Goal: Task Accomplishment & Management: Manage account settings

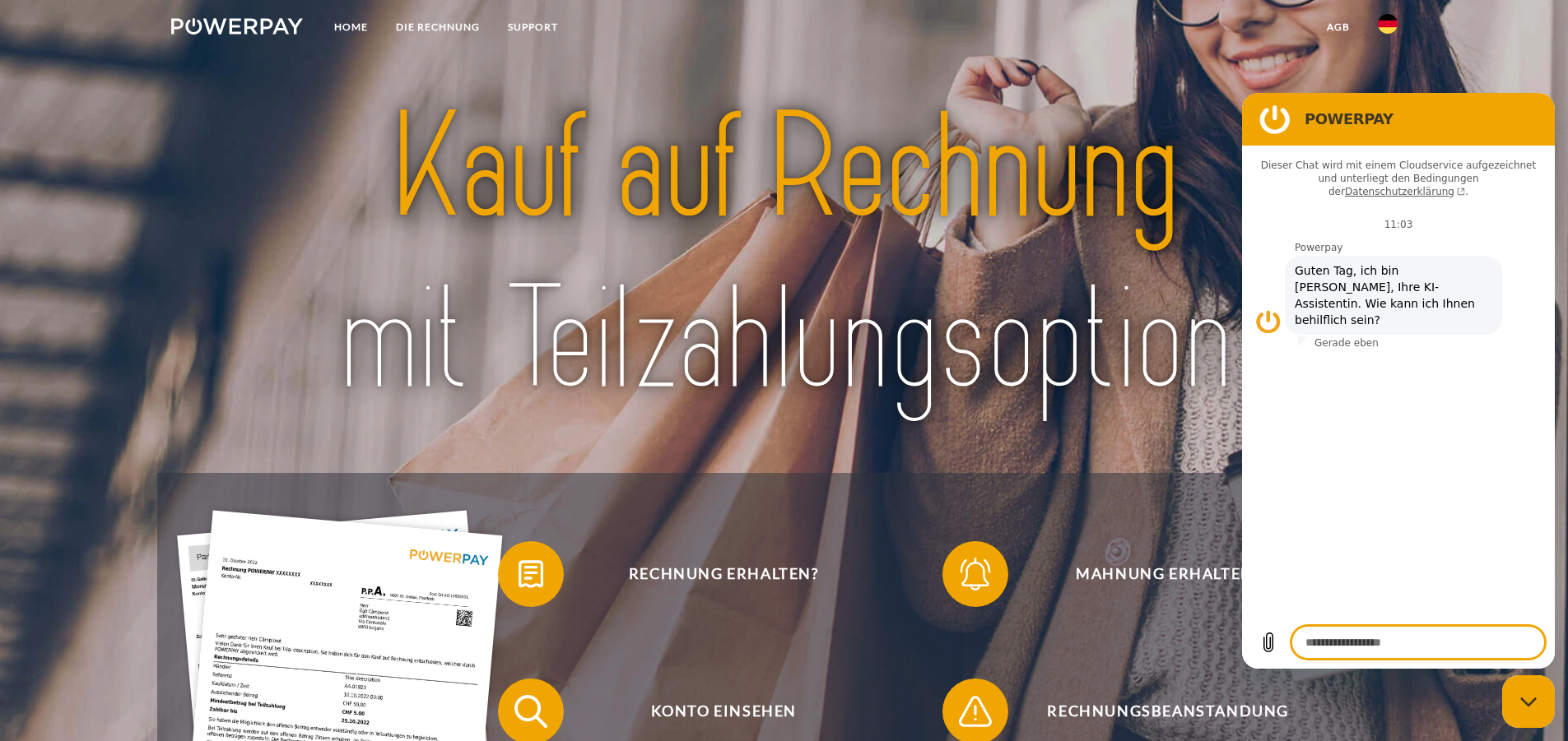
click at [919, 222] on img at bounding box center [784, 254] width 1105 height 360
click at [910, 117] on img at bounding box center [784, 254] width 1105 height 360
click at [1379, 28] on img at bounding box center [1387, 23] width 20 height 20
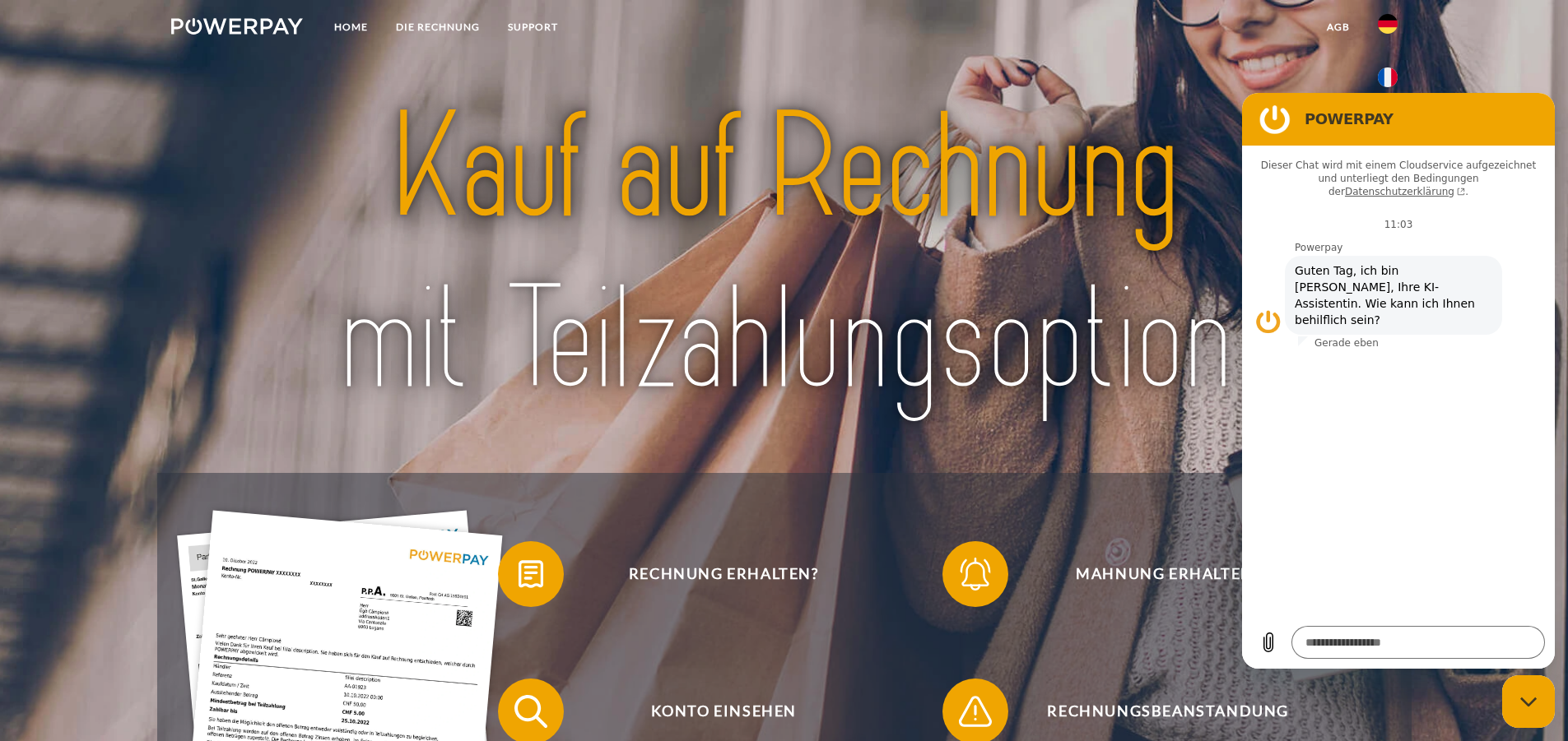
click at [1141, 75] on img at bounding box center [784, 254] width 1105 height 360
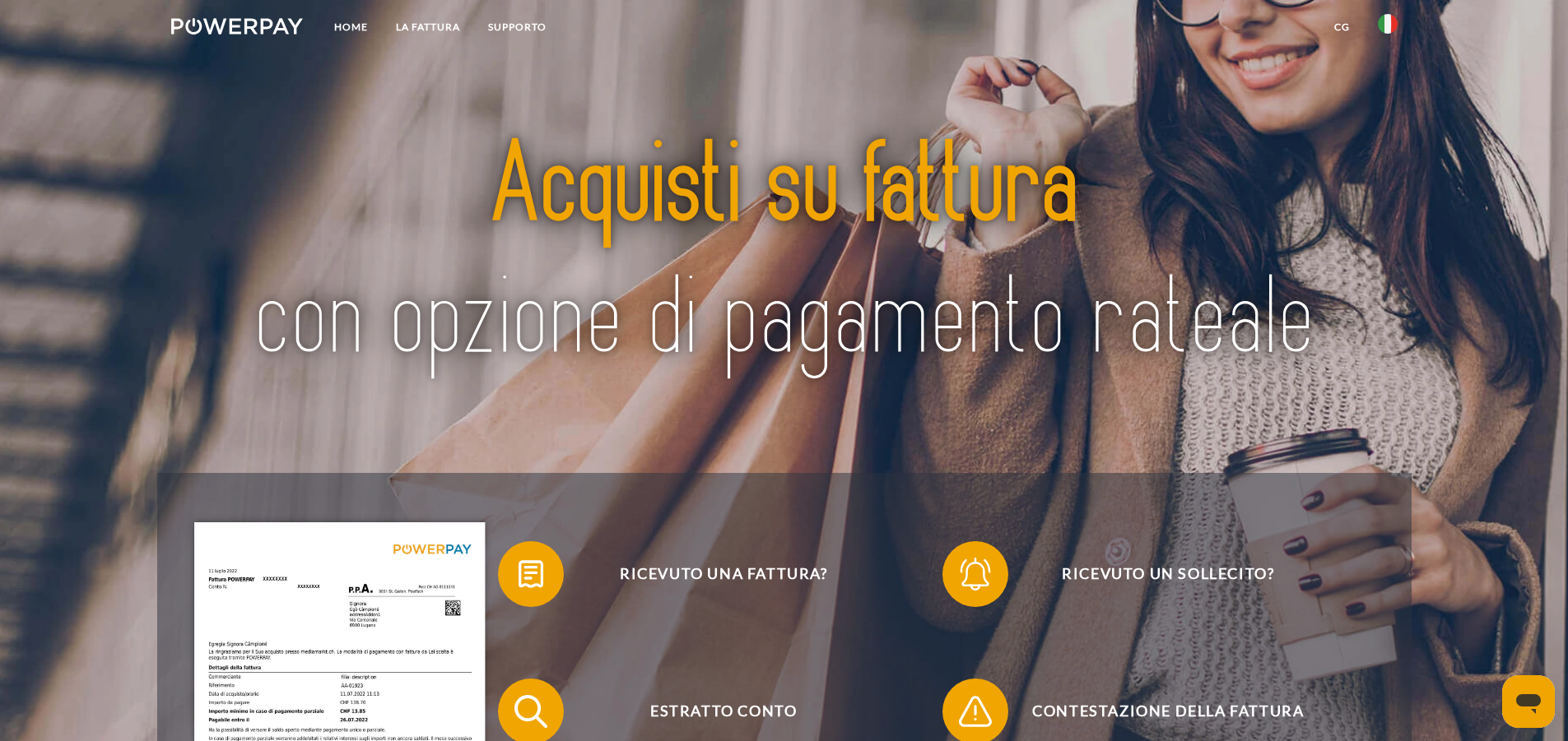
scroll to position [164, 0]
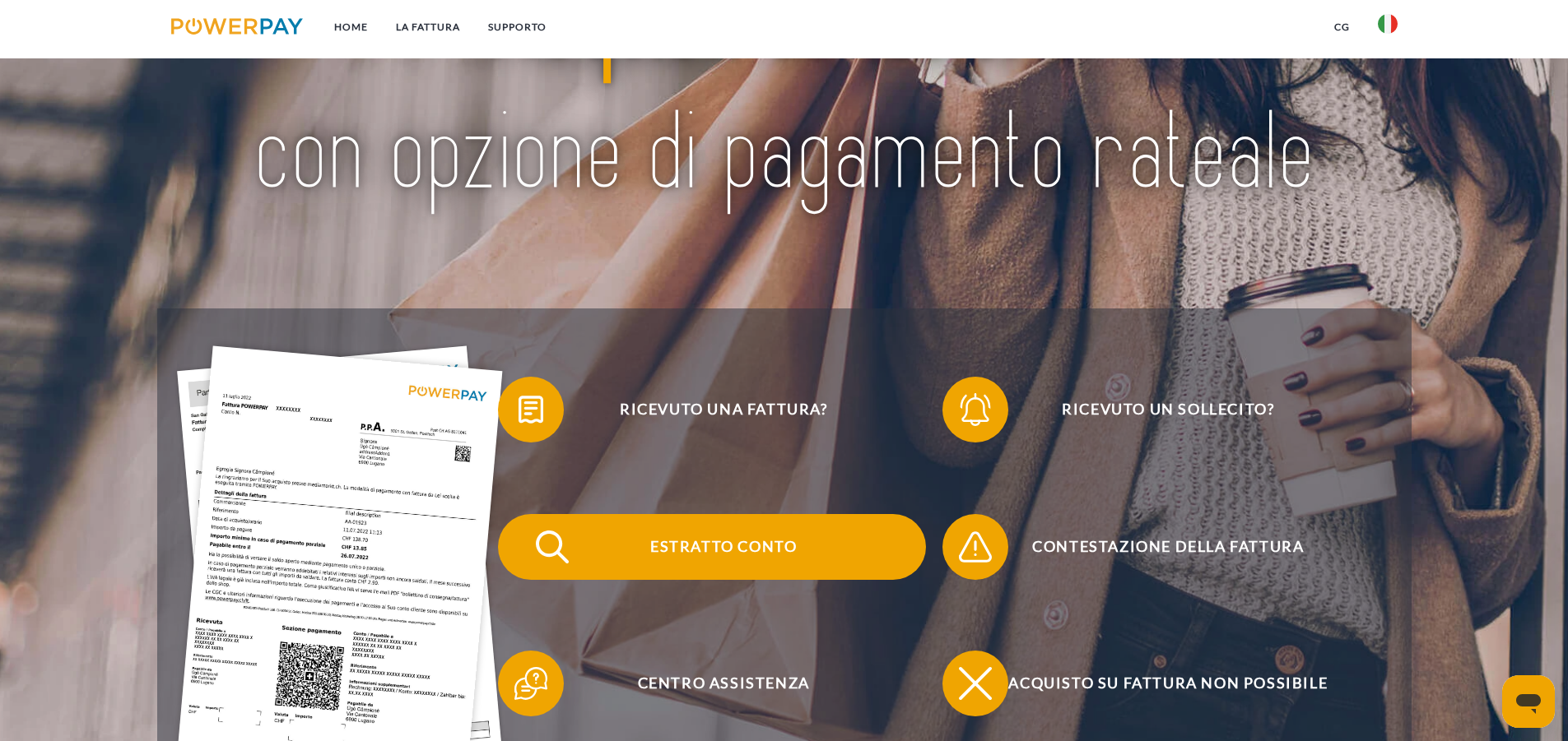
click at [752, 535] on span "Estratto conto" at bounding box center [723, 548] width 404 height 66
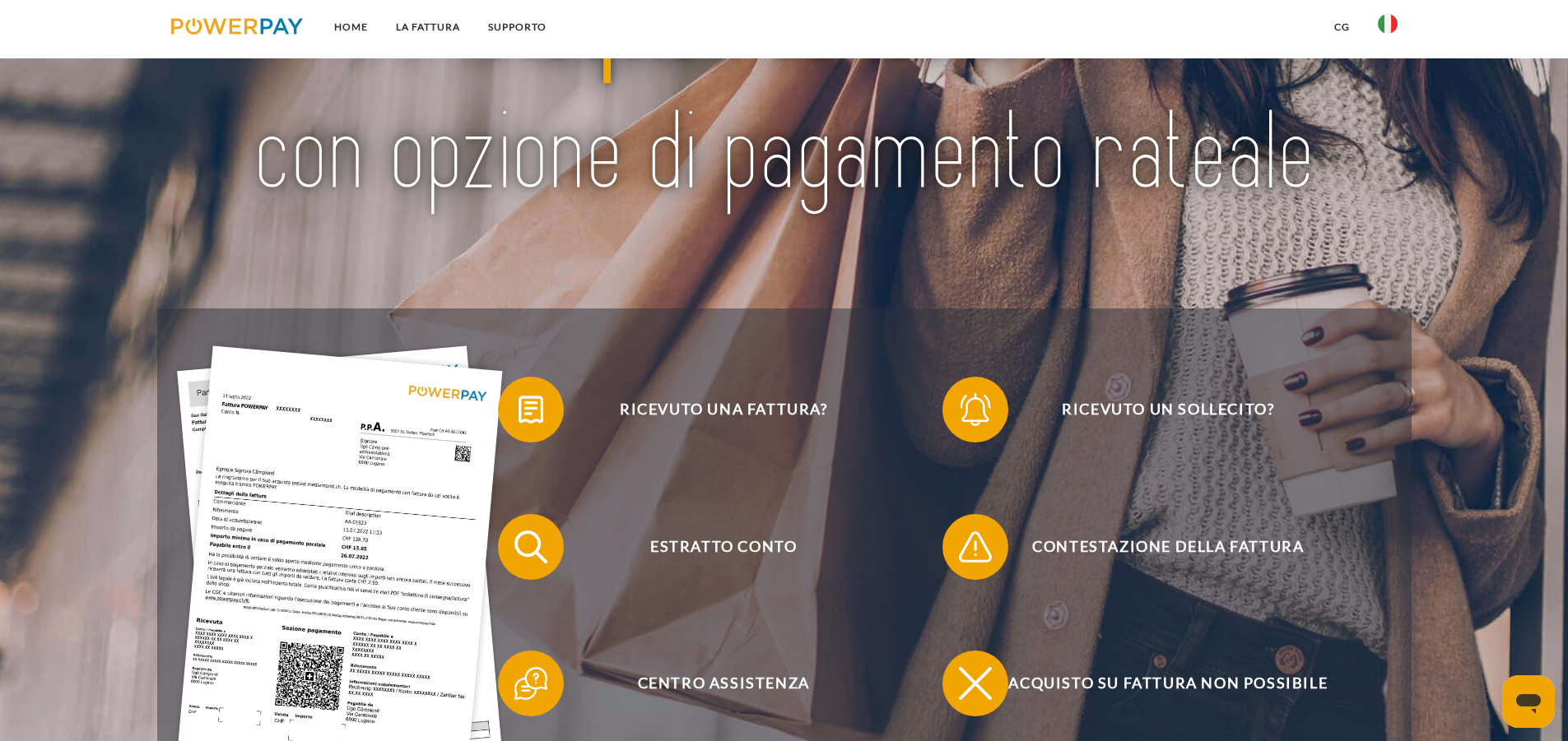
click at [1539, 697] on icon "Apri finestra di messaggistica" at bounding box center [1528, 704] width 25 height 20
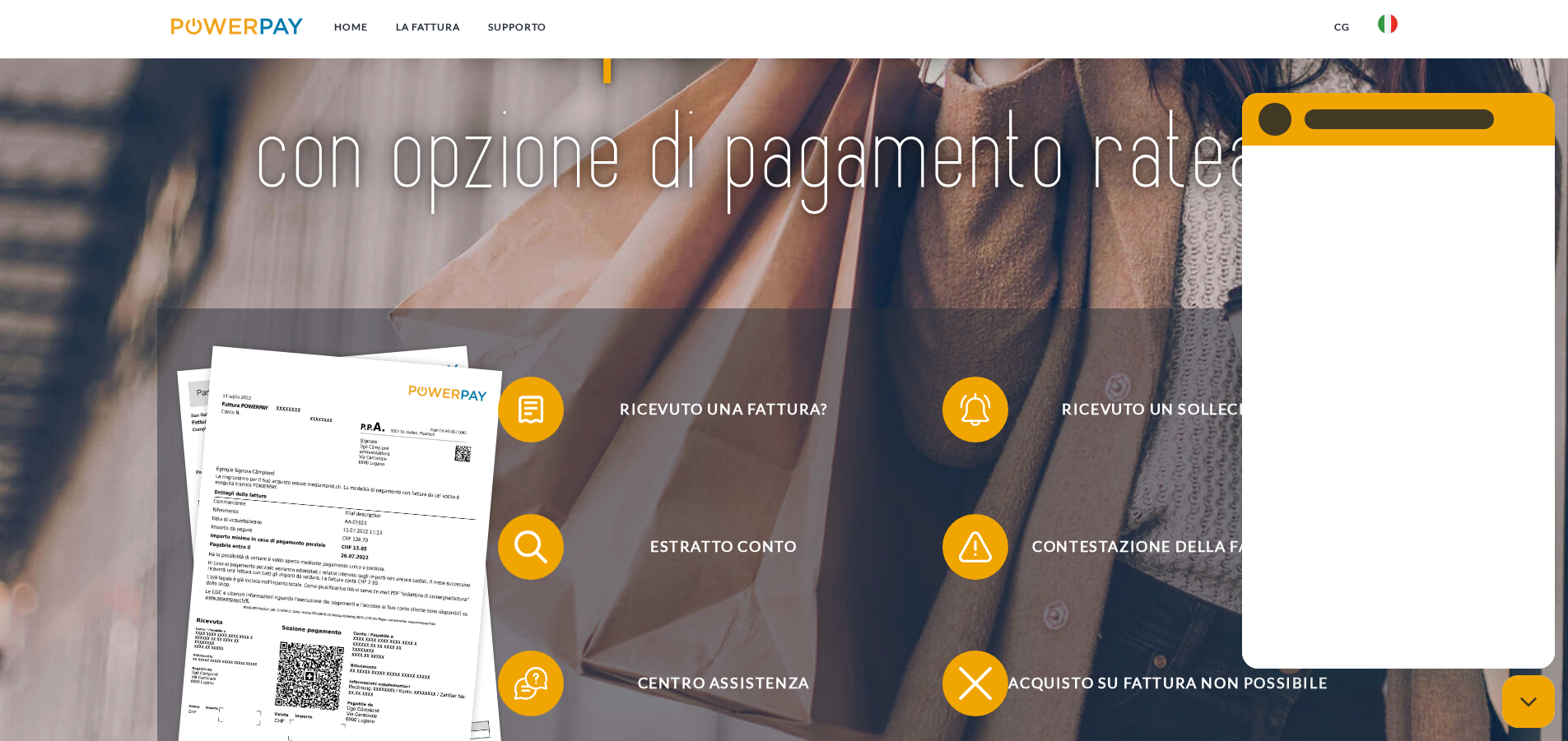
scroll to position [0, 0]
